Goal: Obtain resource: Obtain resource

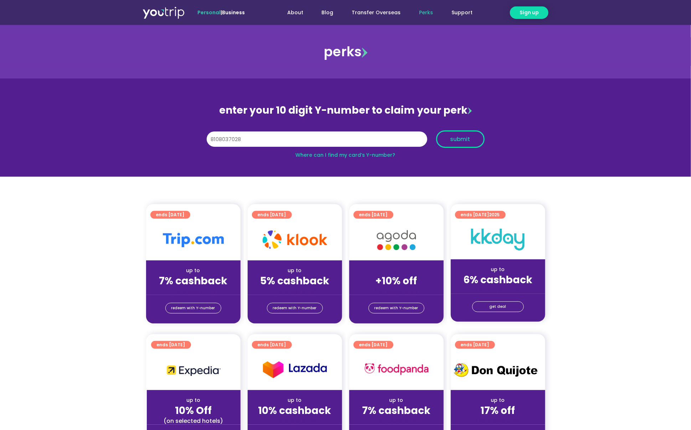
type input "8108037028"
click at [460, 141] on span "submit" at bounding box center [461, 139] width 20 height 5
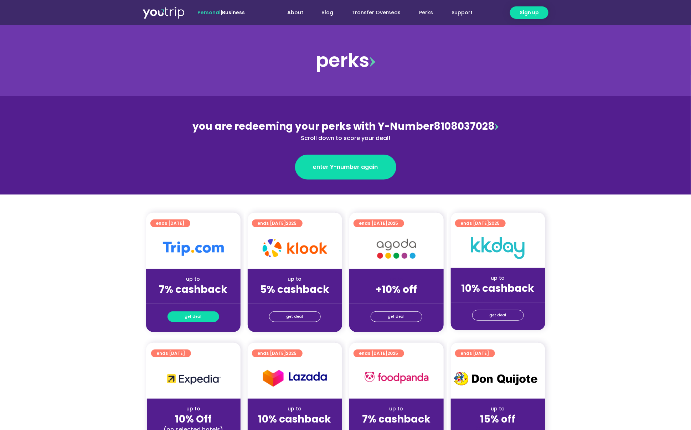
click at [198, 312] on span "get deal" at bounding box center [193, 317] width 17 height 10
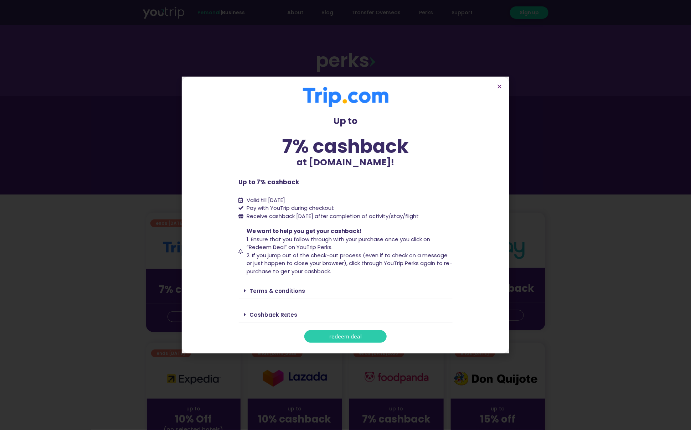
click at [281, 215] on span "Receive cashback [DATE] after completion of activity/stay/flight" at bounding box center [333, 215] width 172 height 7
click at [281, 215] on span "Receive cashback within 60 days after completion of activity/stay/flight" at bounding box center [333, 215] width 172 height 7
copy div "Receive cashback within 60 days after completion of activity/stay/flight"
click at [419, 219] on span "Receive cashback within 60 days after completion of activity/stay/flight" at bounding box center [333, 215] width 172 height 7
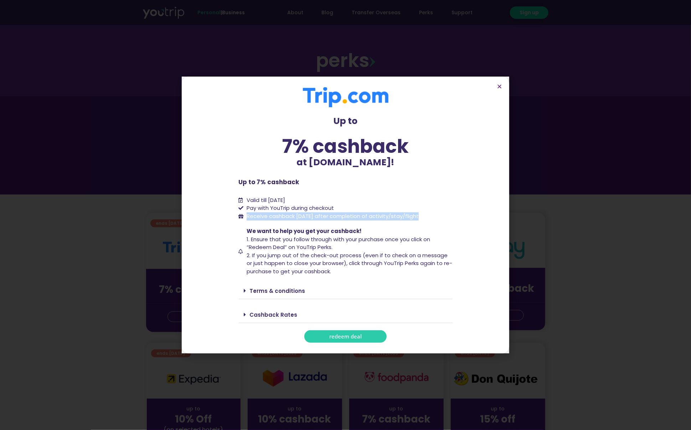
click at [445, 215] on li "Receive cashback within 60 days after completion of activity/stay/flight" at bounding box center [346, 216] width 214 height 8
drag, startPoint x: 445, startPoint y: 215, endPoint x: 390, endPoint y: 215, distance: 54.9
click at [390, 215] on li "Receive cashback within 60 days after completion of activity/stay/flight" at bounding box center [346, 216] width 214 height 8
copy span "activity/stay/flight"
click at [283, 292] on link "Terms & conditions" at bounding box center [278, 290] width 56 height 7
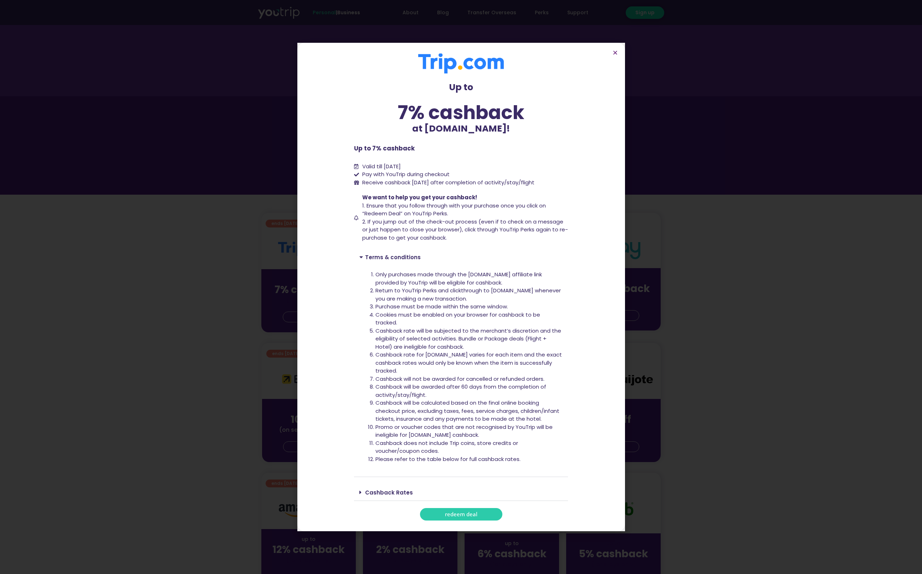
click at [447, 334] on li "Cashback rate will be subjected to the merchant’s discretion and the eligibilit…" at bounding box center [468, 339] width 187 height 24
